Goal: Task Accomplishment & Management: Use online tool/utility

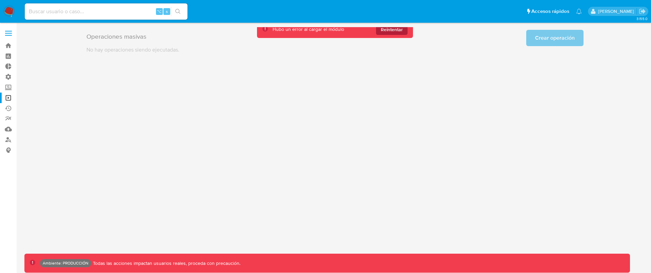
click at [395, 31] on span "Reintentar" at bounding box center [392, 29] width 22 height 11
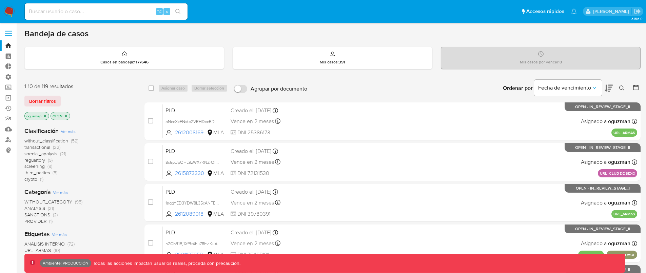
click at [41, 165] on span "screening" at bounding box center [34, 166] width 20 height 7
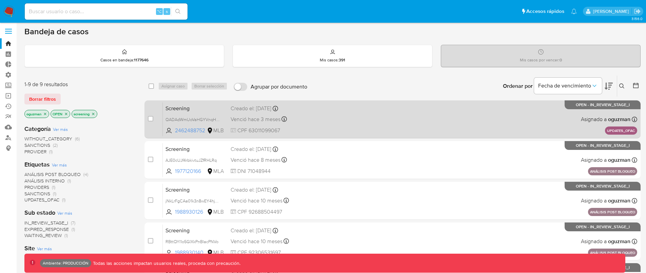
scroll to position [3, 0]
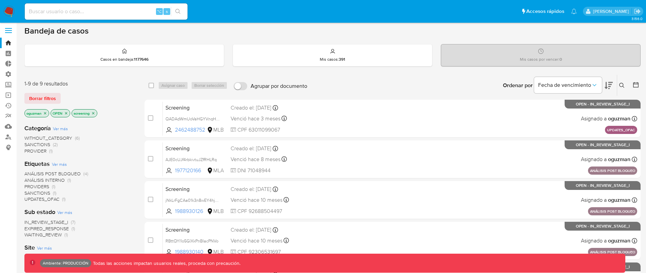
click at [67, 113] on icon "close-filter" at bounding box center [66, 113] width 4 height 4
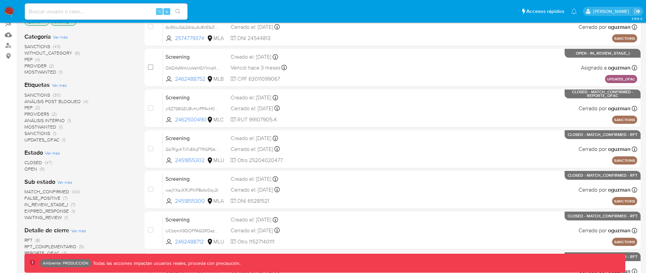
scroll to position [102, 0]
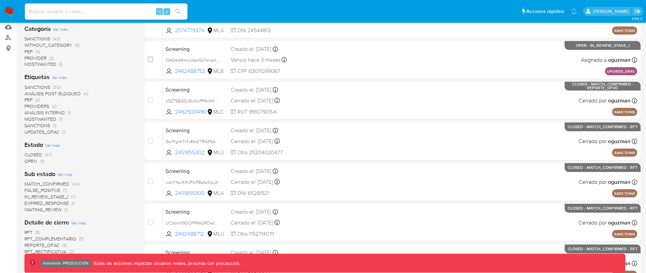
click at [37, 156] on span "CLOSED" at bounding box center [33, 154] width 18 height 7
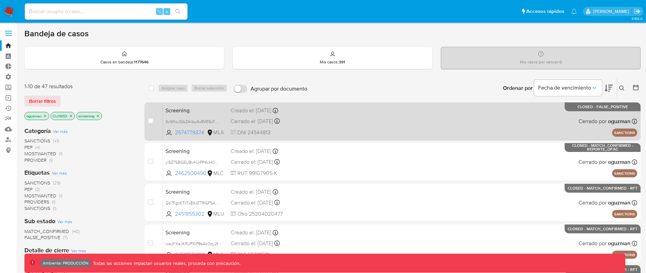
click at [455, 121] on div "Screening Ac9XoJGb2ArbuAx8VESoTheb 2574779374 MLA Creado el: 21/07/2025 Creado …" at bounding box center [400, 121] width 474 height 34
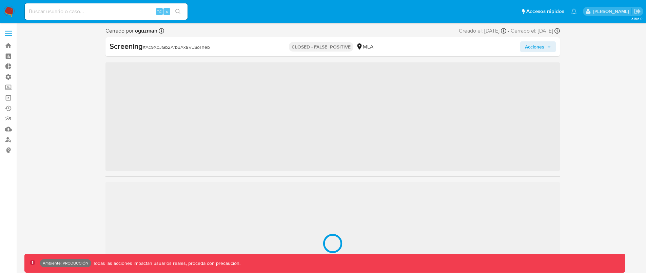
scroll to position [319, 0]
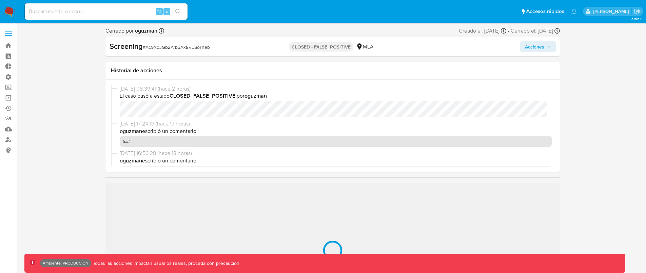
click at [535, 50] on span "Acciones" at bounding box center [534, 46] width 19 height 11
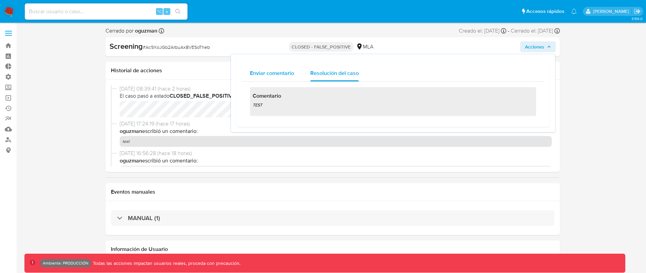
select select "10"
click at [294, 74] on button "Enviar comentario" at bounding box center [272, 73] width 60 height 16
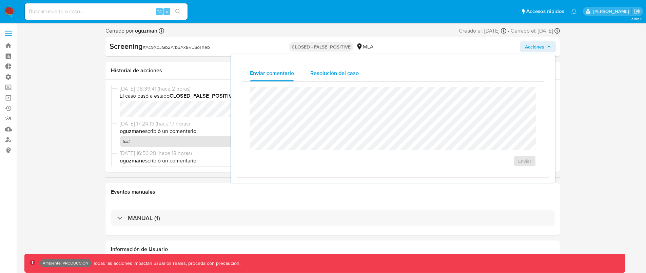
click at [333, 74] on span "Resolución del caso" at bounding box center [334, 73] width 48 height 8
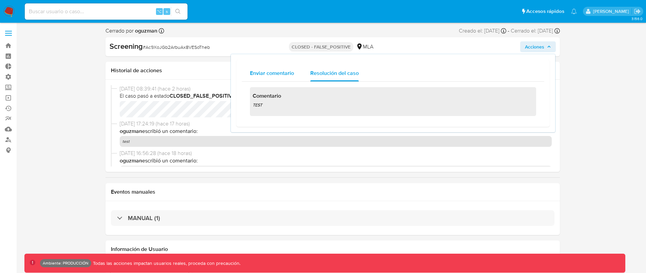
click at [274, 74] on span "Enviar comentario" at bounding box center [272, 73] width 44 height 8
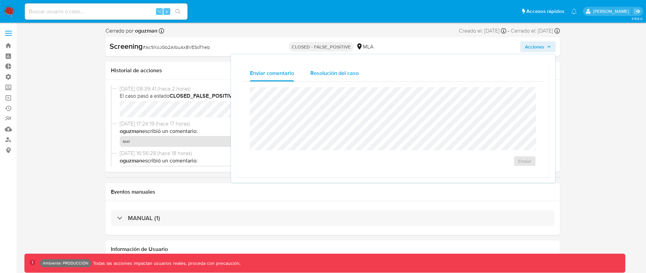
drag, startPoint x: 328, startPoint y: 74, endPoint x: 324, endPoint y: 74, distance: 3.7
click at [328, 74] on span "Resolución del caso" at bounding box center [334, 73] width 48 height 8
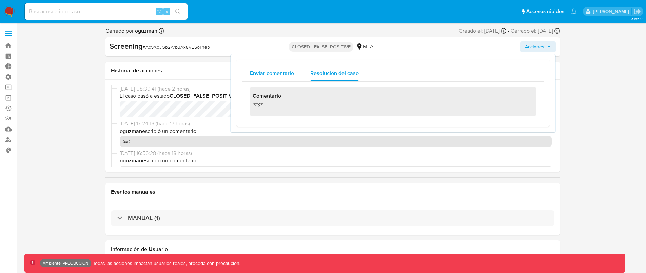
click at [279, 72] on span "Enviar comentario" at bounding box center [272, 73] width 44 height 8
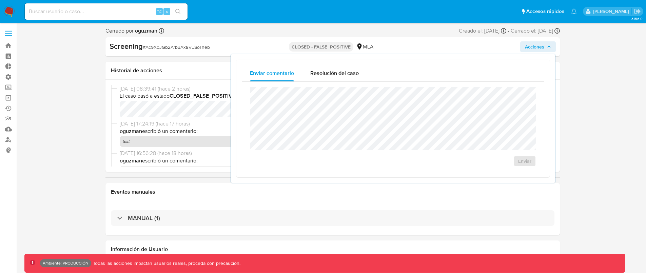
drag, startPoint x: 334, startPoint y: 73, endPoint x: 378, endPoint y: 69, distance: 44.6
click at [337, 73] on span "Resolución del caso" at bounding box center [334, 73] width 48 height 8
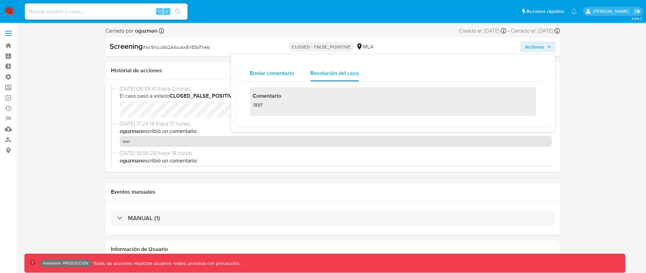
click at [291, 72] on span "Enviar comentario" at bounding box center [272, 73] width 44 height 8
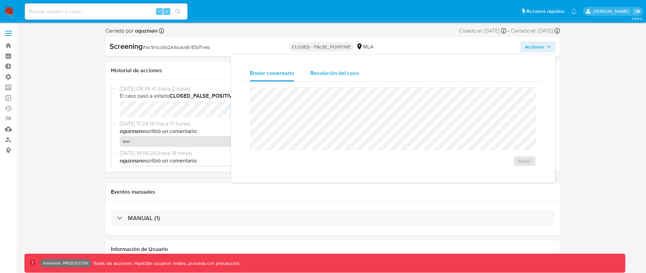
drag, startPoint x: 332, startPoint y: 72, endPoint x: 363, endPoint y: 69, distance: 31.3
click at [337, 72] on span "Resolución del caso" at bounding box center [334, 73] width 48 height 8
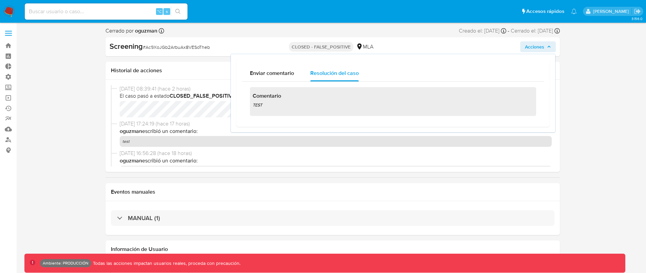
click at [526, 47] on span "Acciones" at bounding box center [534, 46] width 19 height 11
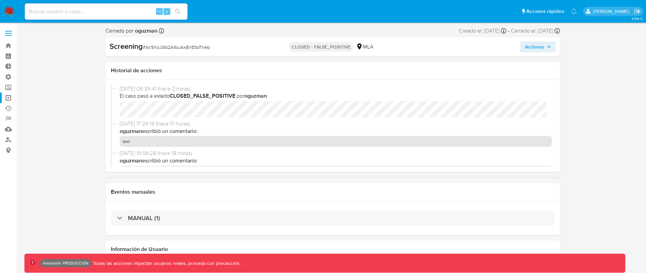
click at [6, 97] on link "Operaciones masivas" at bounding box center [40, 98] width 81 height 11
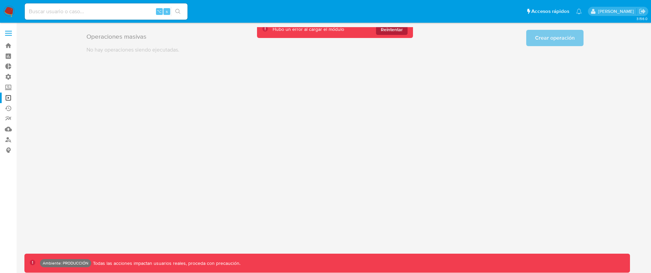
click at [395, 28] on span "Reintentar" at bounding box center [392, 29] width 22 height 11
